Goal: Task Accomplishment & Management: Complete application form

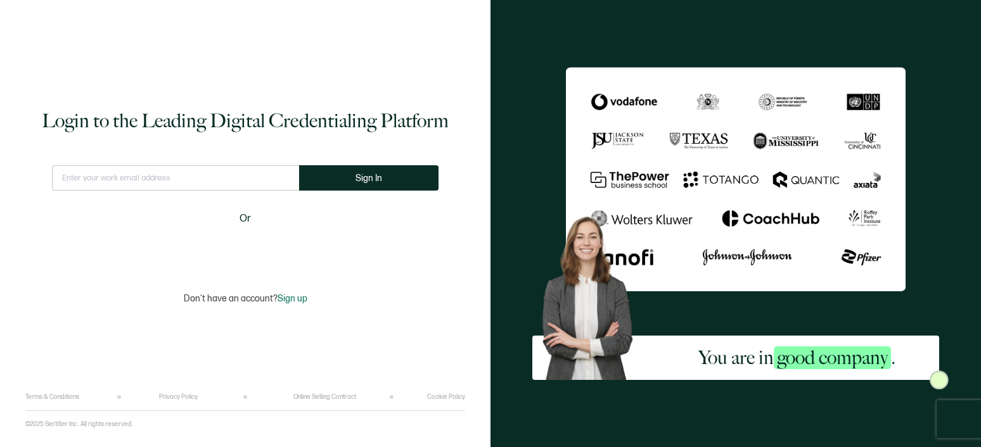
click at [204, 168] on input "text" at bounding box center [175, 177] width 247 height 25
click at [189, 180] on input "text" at bounding box center [175, 177] width 247 height 25
type input "u"
type input "juan@vicarius.io"
click at [370, 180] on span "Sign In" at bounding box center [368, 179] width 27 height 10
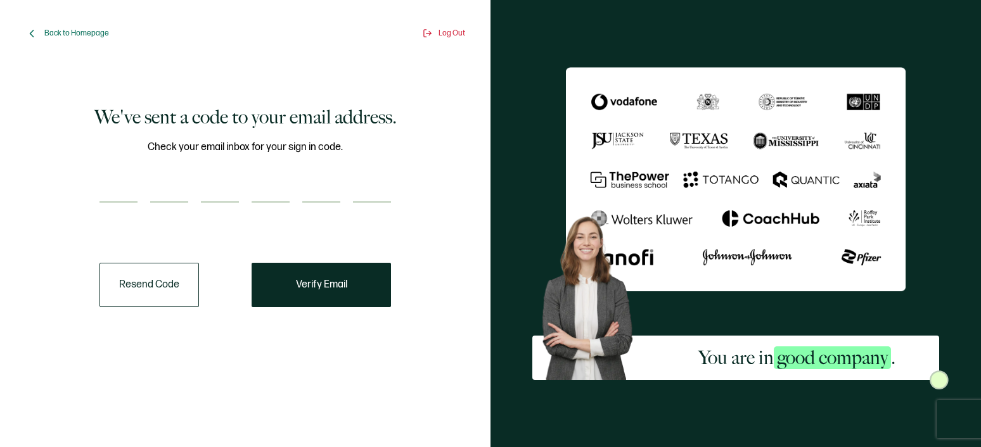
click at [128, 192] on input "number" at bounding box center [118, 189] width 38 height 25
paste input "3"
type input "3"
type input "2"
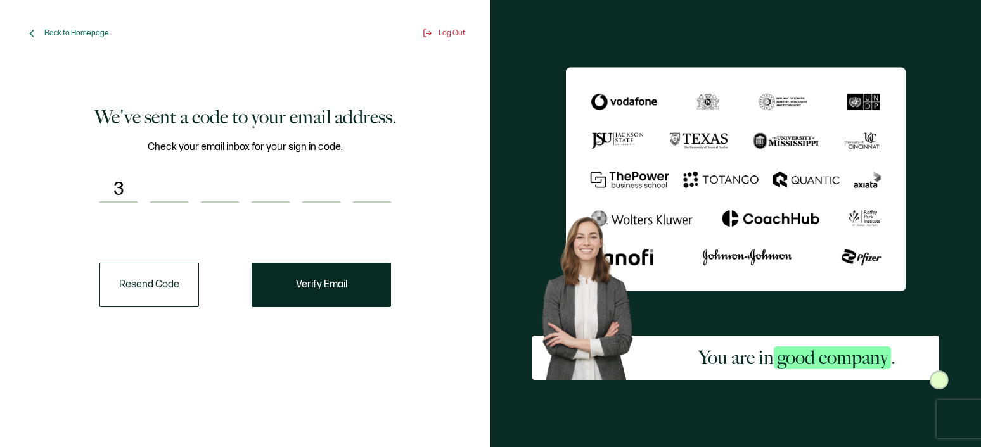
type input "5"
type input "6"
type input "8"
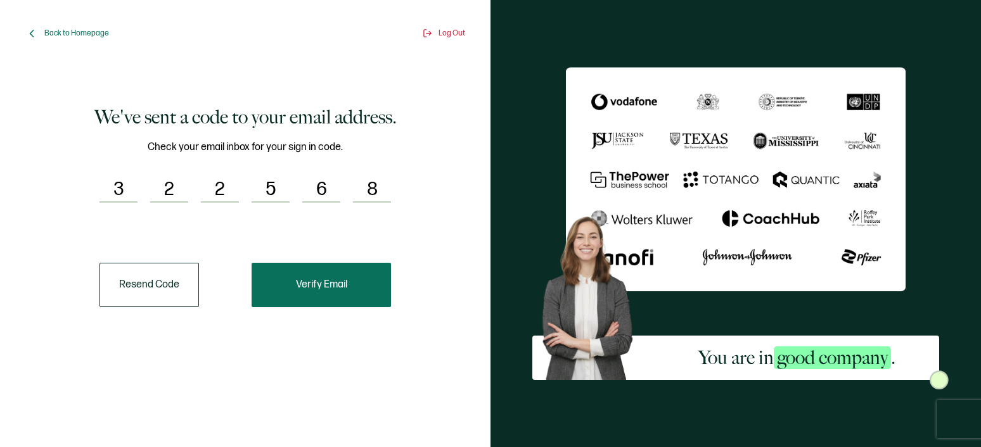
click at [334, 285] on span "Verify Email" at bounding box center [321, 285] width 51 height 10
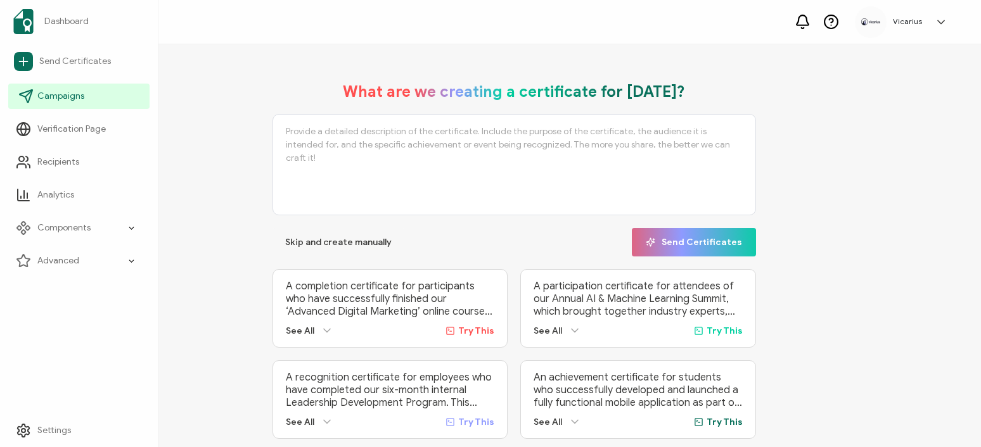
click at [71, 101] on span "Campaigns" at bounding box center [60, 96] width 47 height 13
click at [63, 95] on span "Campaigns" at bounding box center [60, 96] width 47 height 13
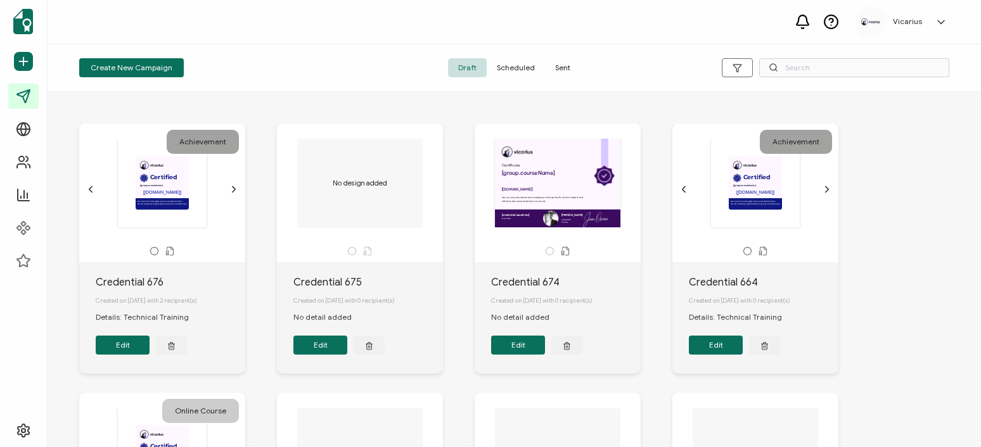
click at [556, 70] on span "Sent" at bounding box center [562, 67] width 35 height 19
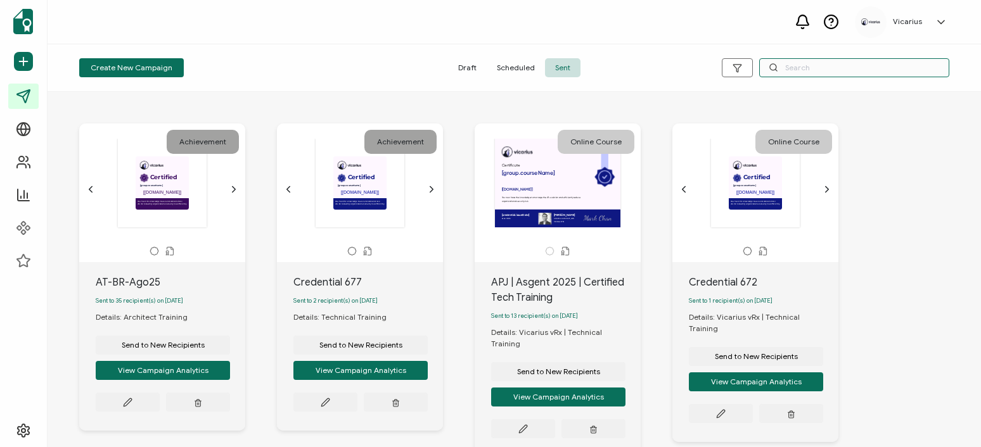
click at [829, 70] on input "text" at bounding box center [854, 67] width 190 height 19
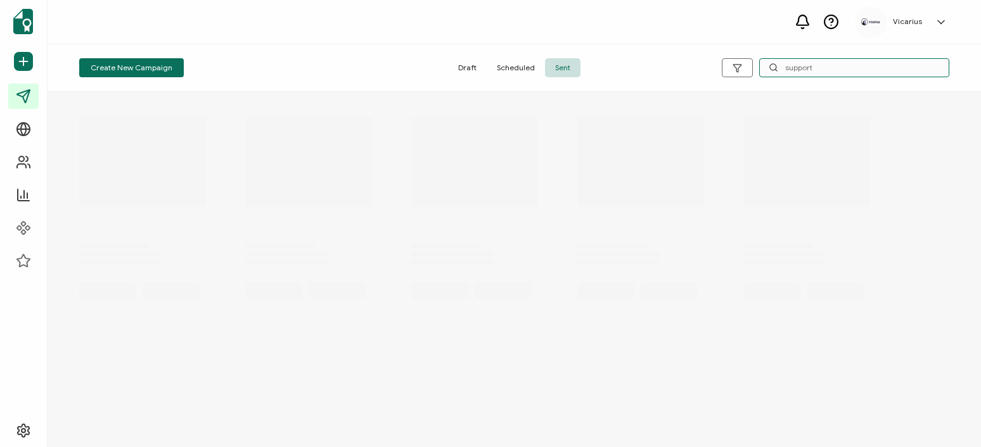
type input "support"
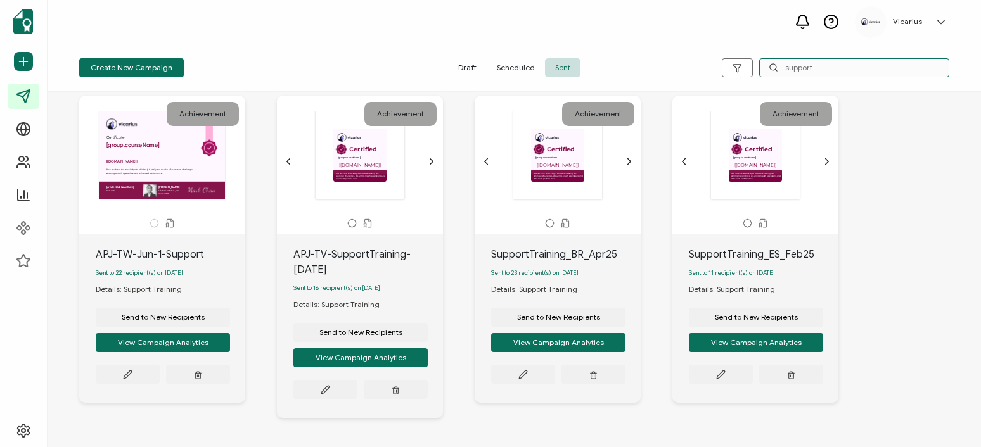
scroll to position [54, 0]
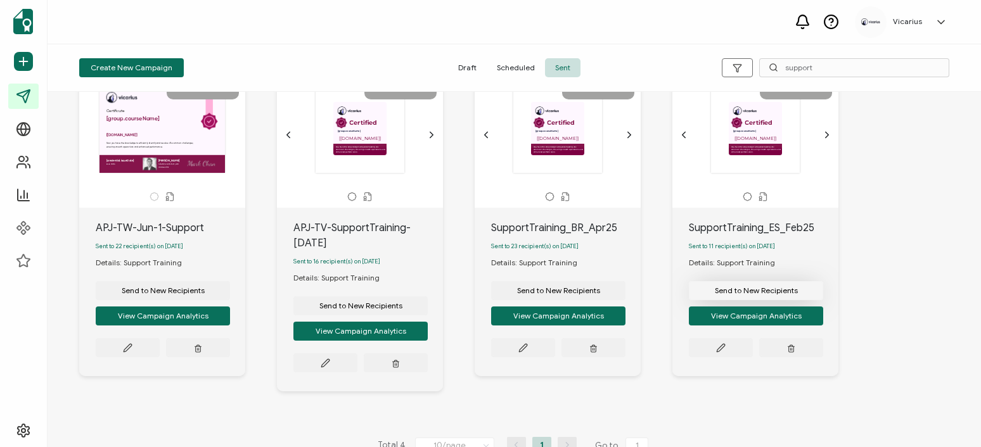
click at [747, 292] on span "Send to New Recipients" at bounding box center [756, 291] width 83 height 8
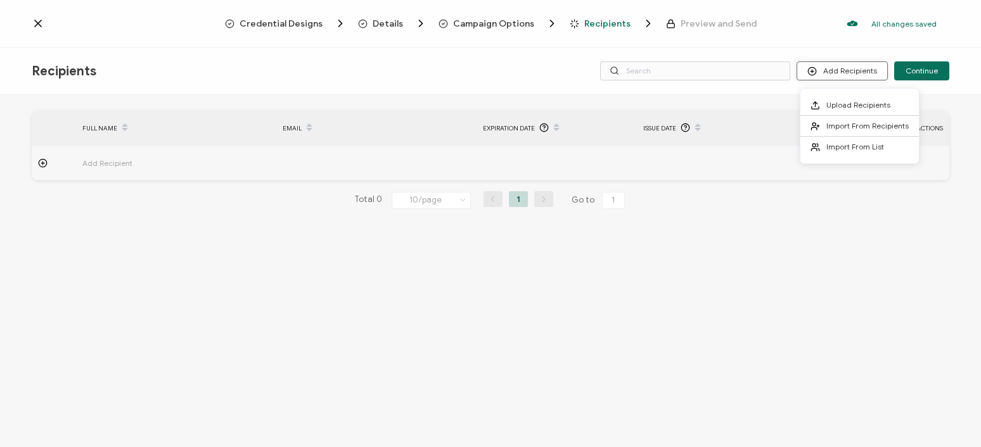
click at [820, 68] on button "Add Recipients" at bounding box center [841, 70] width 91 height 19
click at [846, 108] on span "Upload Recipients" at bounding box center [858, 105] width 64 height 10
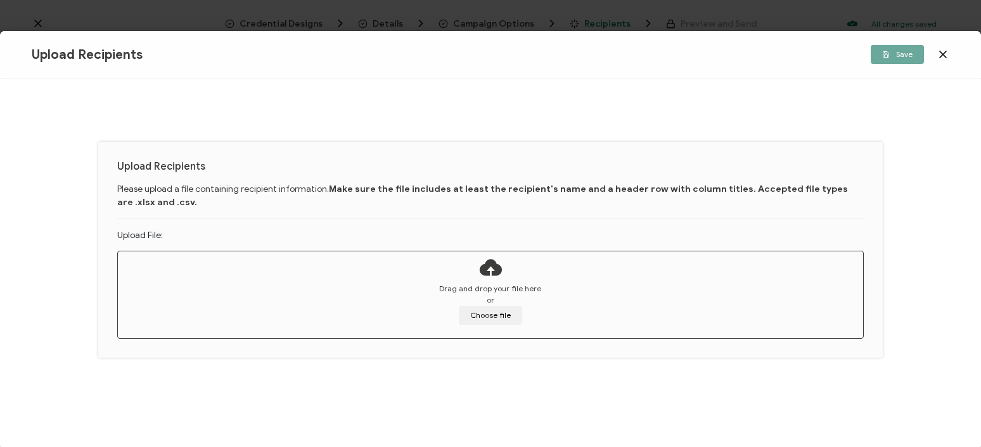
click at [943, 56] on icon at bounding box center [942, 54] width 6 height 6
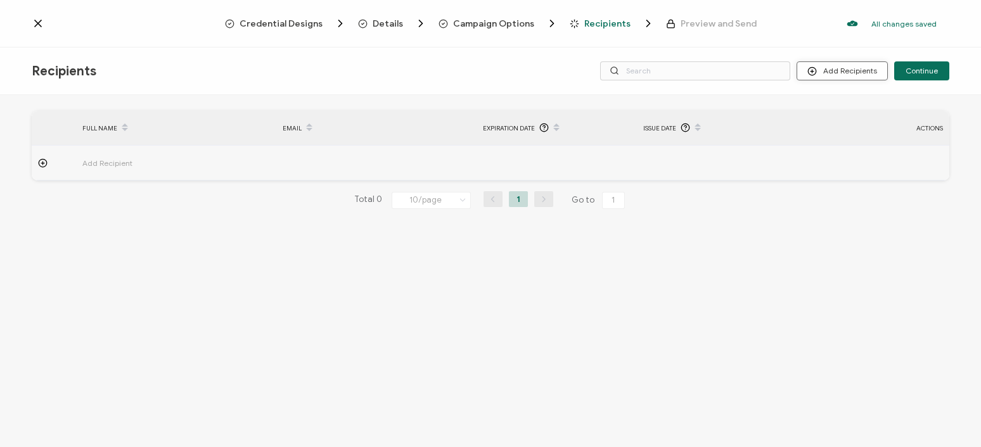
click at [849, 78] on button "Add Recipients" at bounding box center [841, 70] width 91 height 19
click at [850, 144] on span "Import From List" at bounding box center [855, 147] width 58 height 10
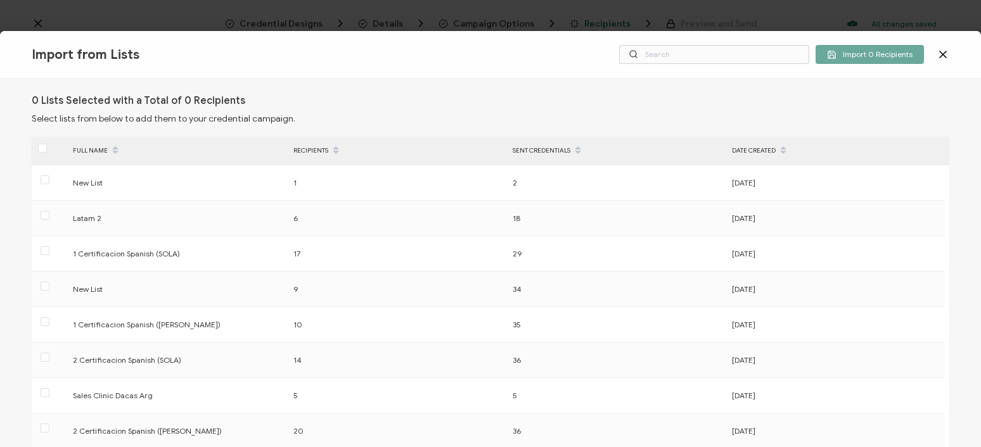
click at [946, 53] on icon at bounding box center [942, 54] width 13 height 13
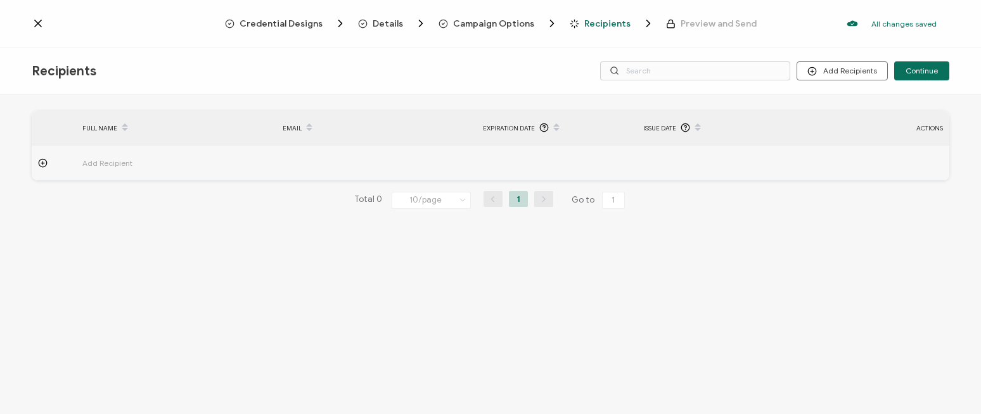
click at [43, 162] on icon at bounding box center [43, 163] width 0 height 3
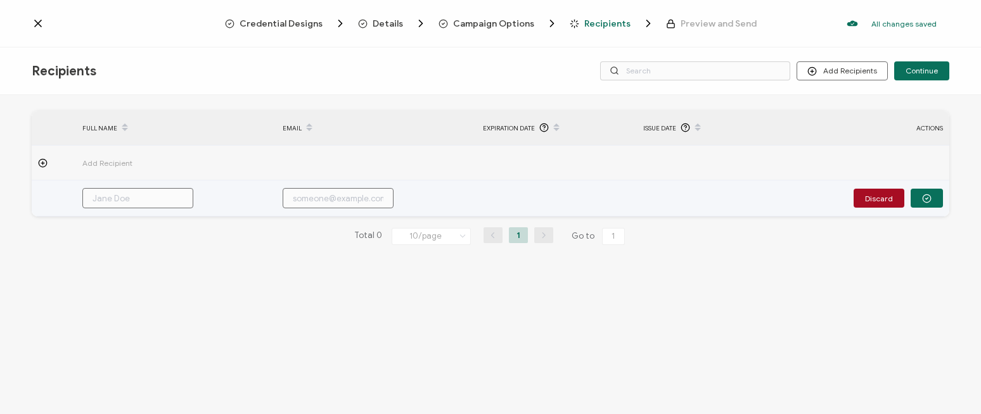
click at [122, 187] on td at bounding box center [176, 199] width 200 height 36
click at [124, 194] on input "text" at bounding box center [137, 198] width 111 height 20
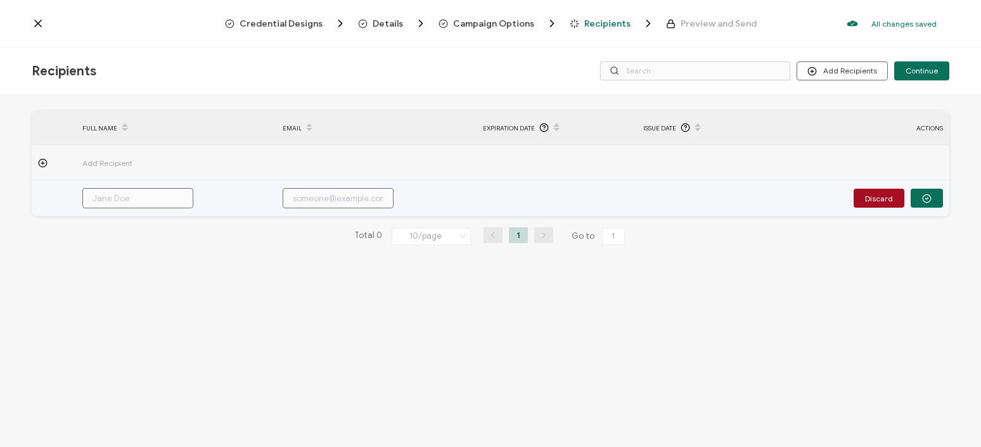
click at [144, 198] on input "text" at bounding box center [137, 198] width 111 height 20
paste input "cristina.ronquillo@orionseclatam.com"
type input "cristina.ronquillo@orionseclatam.com"
click at [317, 202] on input "text" at bounding box center [338, 198] width 111 height 20
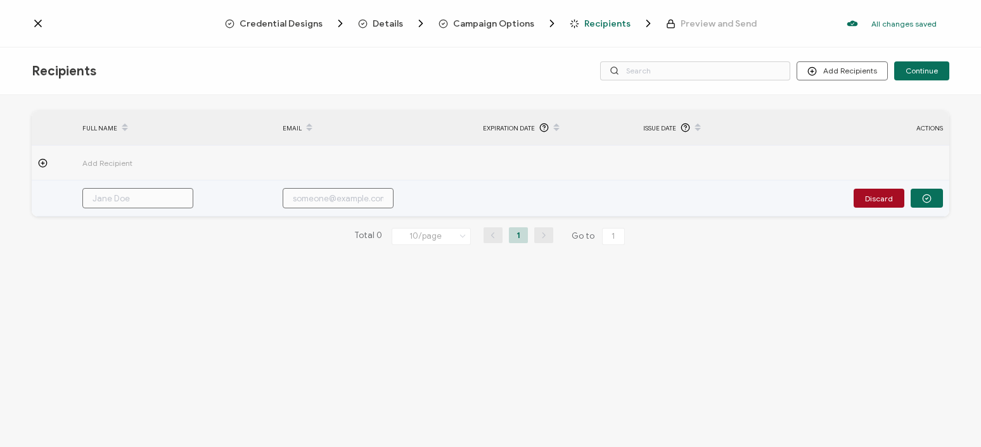
paste input "cristina.ronquillo@orionseclatam.com"
type input "cristina.ronquillo@orionseclatam.com"
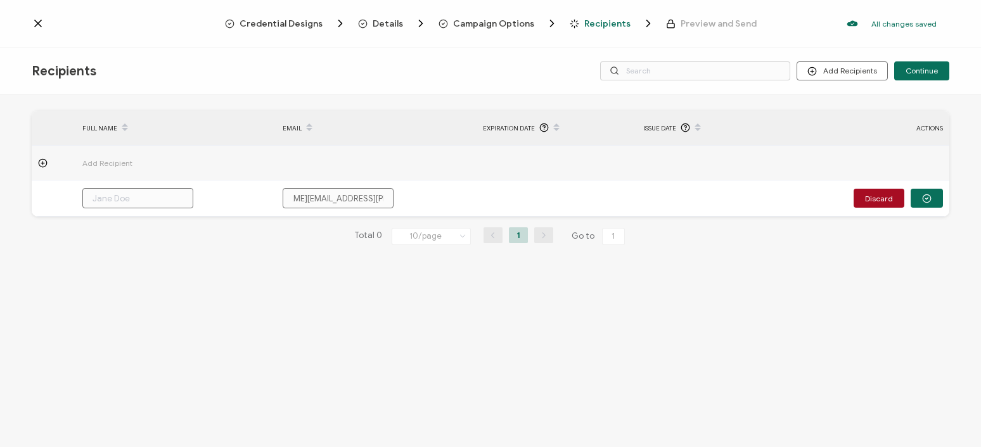
type input "cristina.ronquillo@orionseclatam.com"
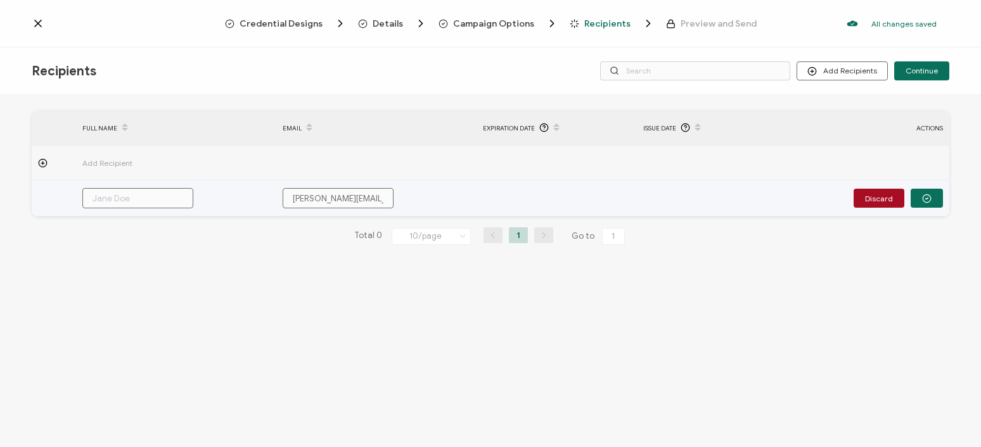
click at [160, 191] on input "text" at bounding box center [137, 198] width 111 height 20
paste input "Cristina Ronquillo"
type input "Cristina Ronquillo"
click at [150, 197] on input "Cristina Ronquillo" at bounding box center [137, 198] width 111 height 20
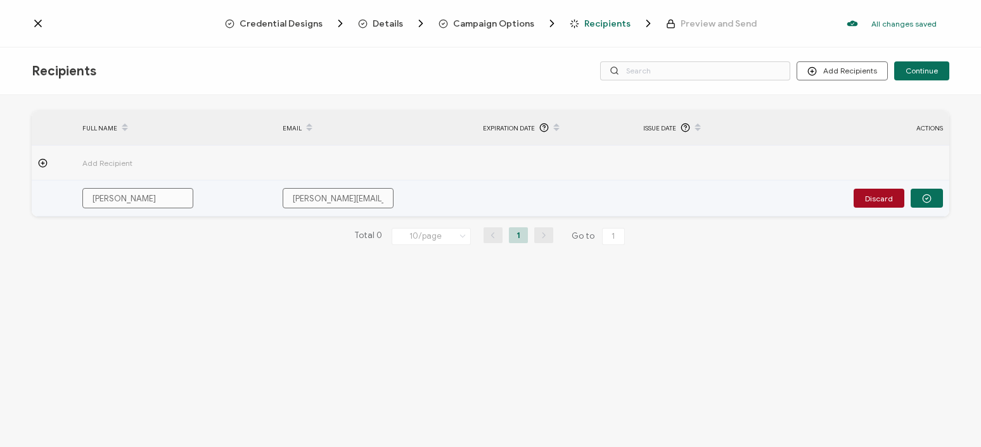
click at [150, 197] on input "Cristina Ronquillo" at bounding box center [137, 198] width 111 height 20
type input "Cristina"
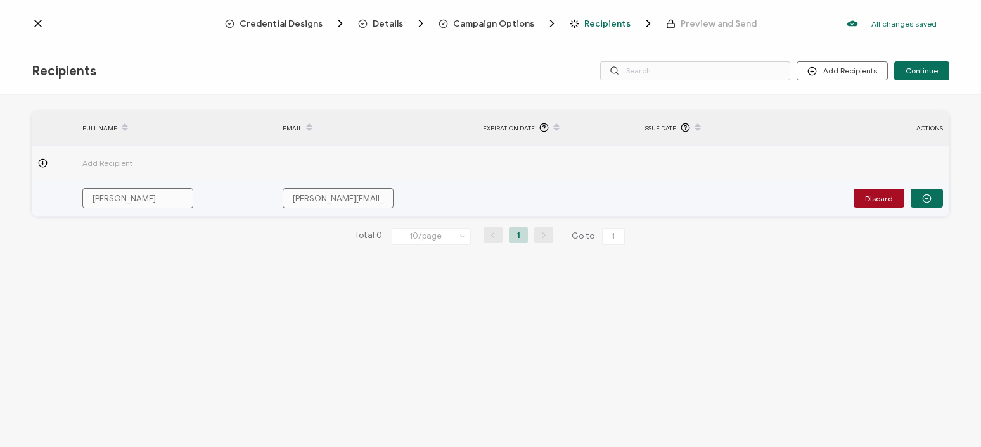
paste input "Ronquillo"
type input "Cristina Ronquillo"
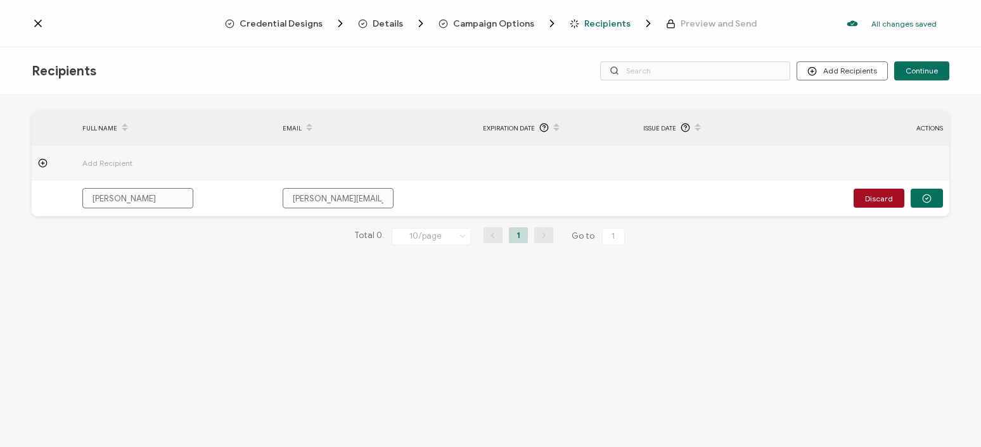
click at [226, 234] on div "Total 0 10/page 10/page 20/page 50/page 100/page 1 Go to 1" at bounding box center [490, 236] width 917 height 20
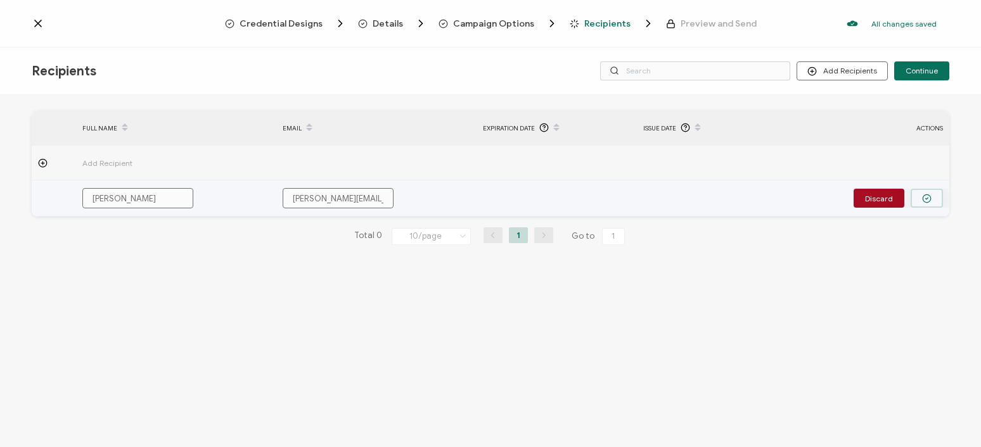
click at [937, 202] on button "button" at bounding box center [926, 198] width 32 height 19
